Goal: Information Seeking & Learning: Learn about a topic

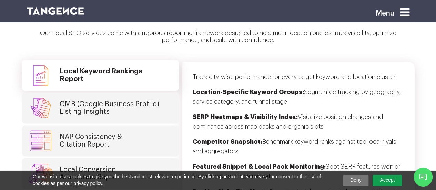
scroll to position [1772, 0]
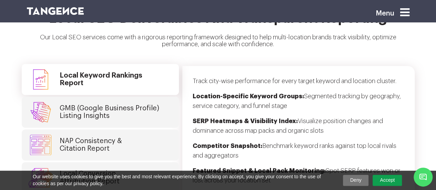
click at [35, 9] on img at bounding box center [55, 11] width 57 height 8
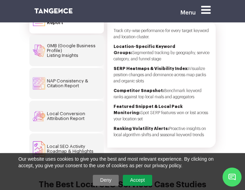
scroll to position [3035, 0]
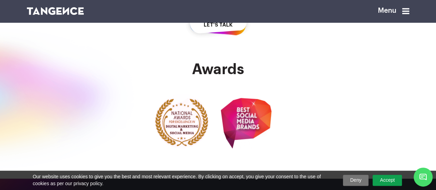
scroll to position [1495, 0]
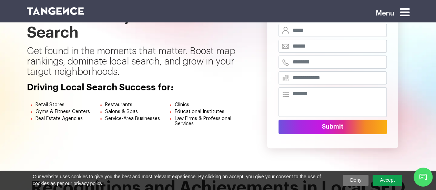
scroll to position [34, 0]
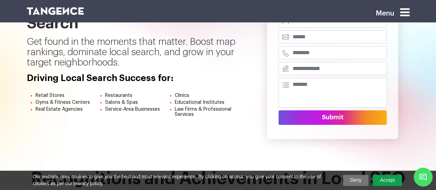
click at [381, 181] on link "Accept" at bounding box center [387, 180] width 29 height 11
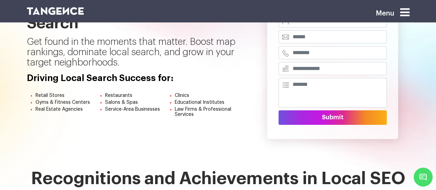
click at [50, 95] on span "Retail Stores" at bounding box center [50, 95] width 29 height 5
copy ul "Retail Stores"
click at [115, 93] on span "Restaurants" at bounding box center [118, 95] width 27 height 5
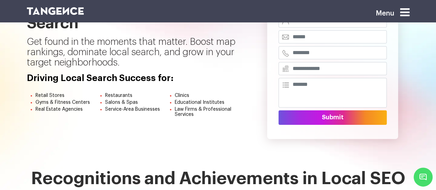
click at [115, 96] on span "Restaurants" at bounding box center [118, 95] width 27 height 5
copy span "Restaurants"
click at [180, 96] on span "Clinics" at bounding box center [182, 95] width 14 height 5
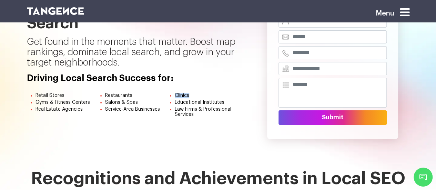
copy span "Clinics"
